Goal: Task Accomplishment & Management: Use online tool/utility

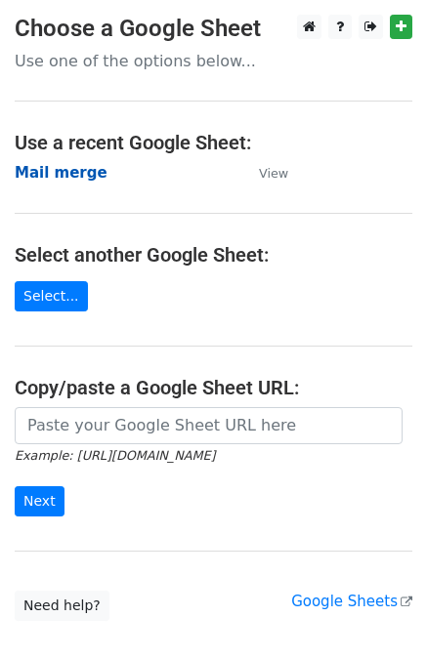
click at [63, 165] on strong "Mail merge" at bounding box center [61, 173] width 93 height 18
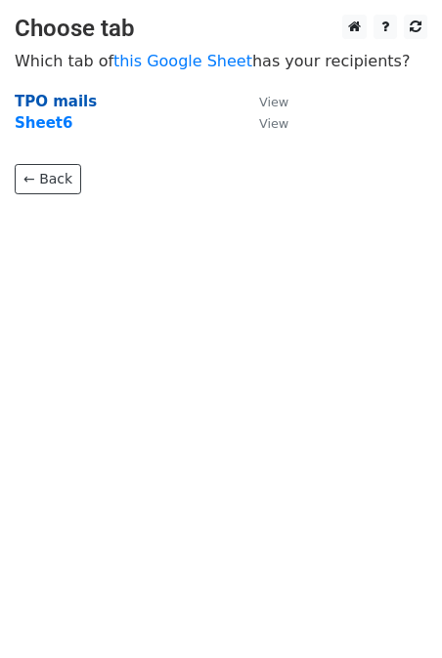
click at [59, 100] on strong "TPO mails" at bounding box center [56, 102] width 82 height 18
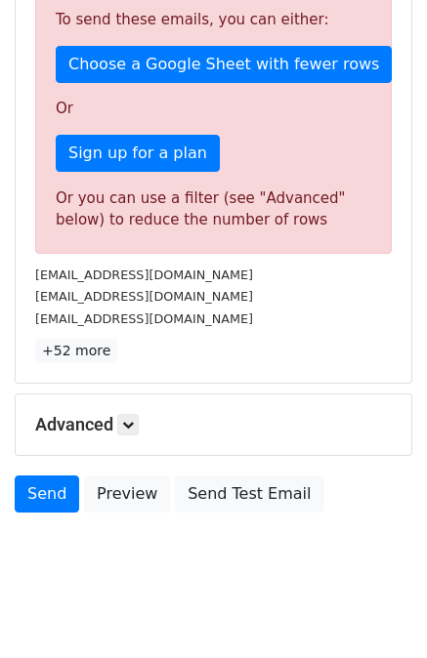
scroll to position [556, 0]
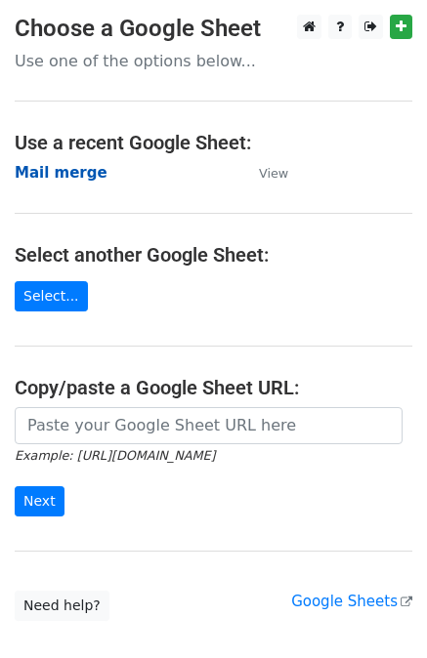
click at [23, 165] on strong "Mail merge" at bounding box center [61, 173] width 93 height 18
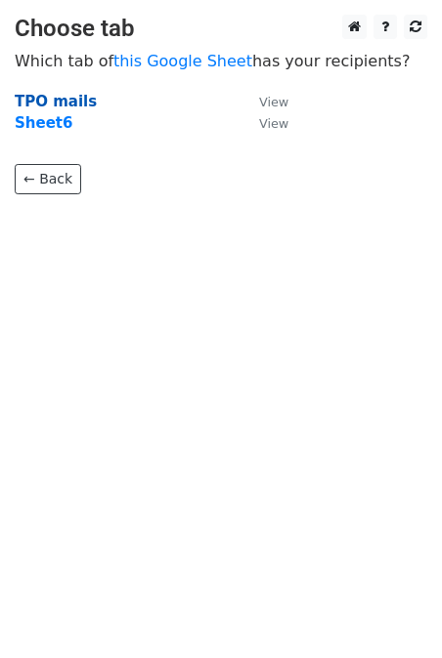
click at [55, 99] on strong "TPO mails" at bounding box center [56, 102] width 82 height 18
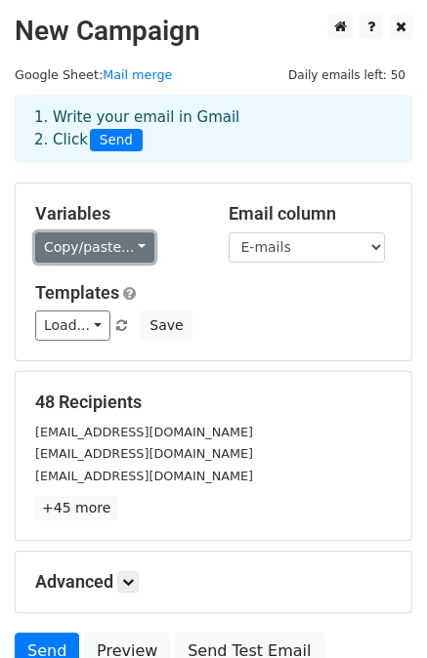
click at [63, 252] on link "Copy/paste..." at bounding box center [94, 248] width 119 height 30
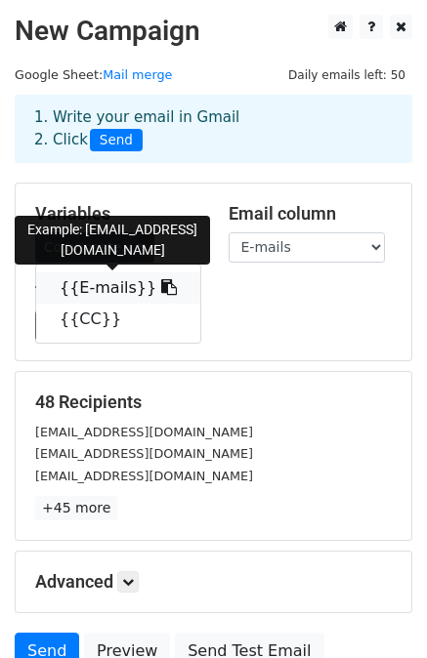
click at [83, 282] on link "{{E-mails}}" at bounding box center [118, 288] width 164 height 31
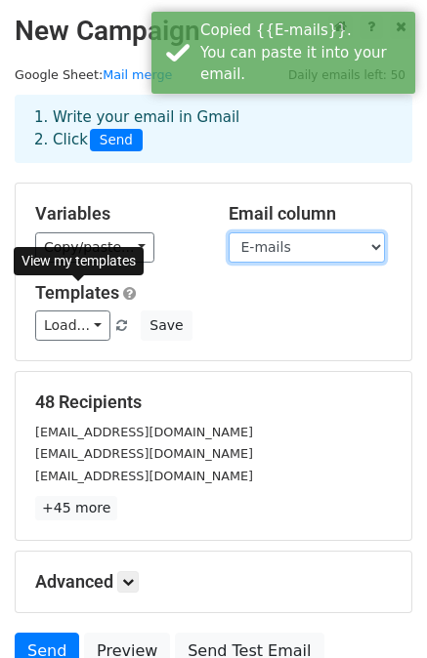
click at [275, 240] on select "E-mails CC" at bounding box center [307, 248] width 156 height 30
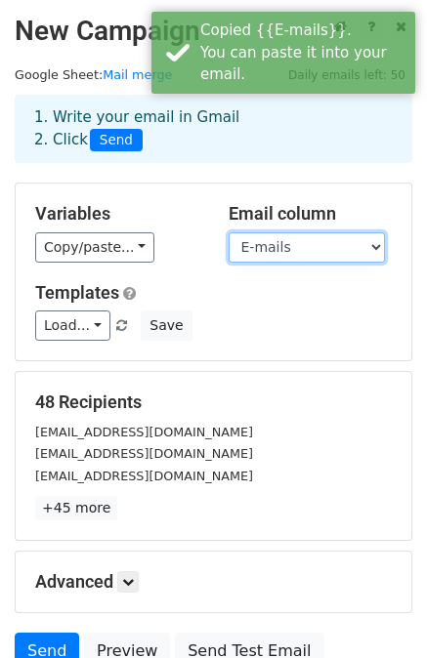
click at [229, 233] on select "E-mails CC" at bounding box center [307, 248] width 156 height 30
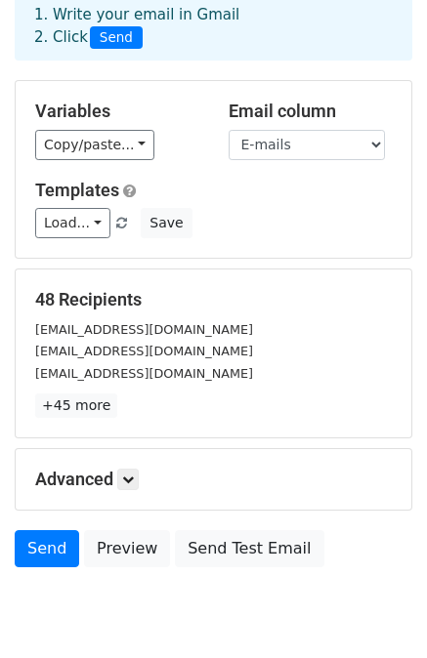
scroll to position [78, 0]
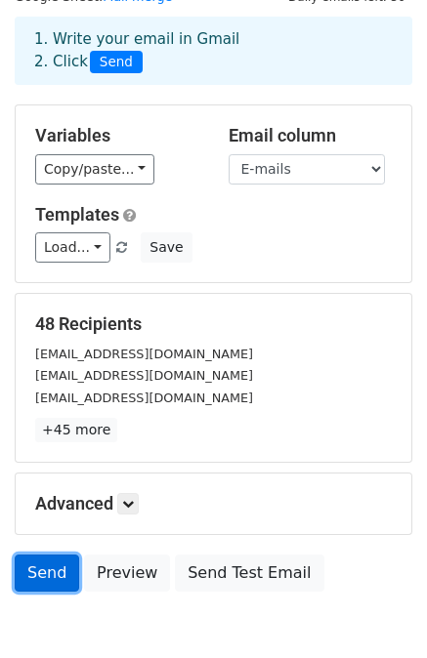
click at [36, 571] on link "Send" at bounding box center [47, 573] width 64 height 37
